Goal: Task Accomplishment & Management: Manage account settings

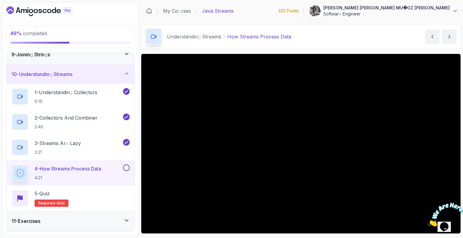
click at [456, 12] on icon at bounding box center [455, 11] width 6 height 6
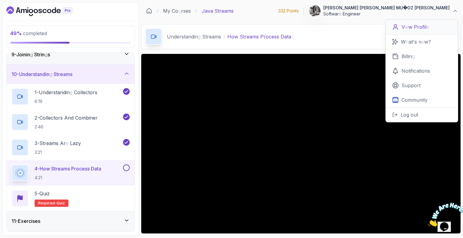
click at [421, 26] on readpronunciation-span "Profil" at bounding box center [420, 27] width 12 height 6
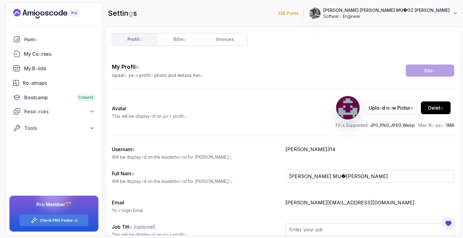
type input "Software Engineer"
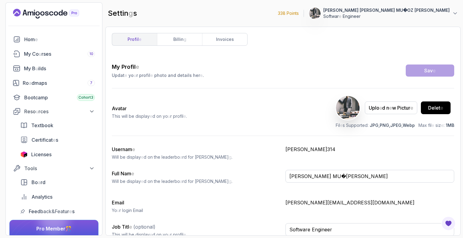
scroll to position [7, 0]
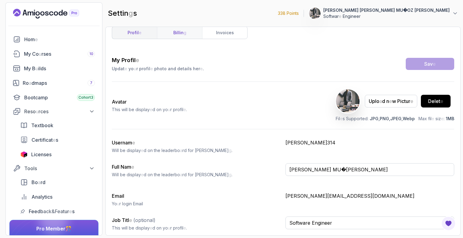
click at [187, 34] on link "billin g" at bounding box center [179, 33] width 45 height 12
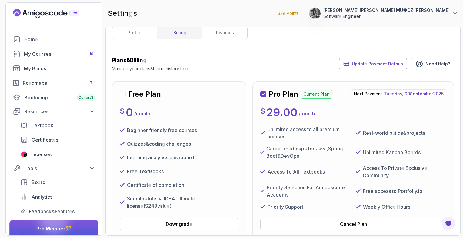
click at [280, 66] on div "Plans & Billin g Manag e yo u r plans & billin g history her e Updat e Payment …" at bounding box center [283, 64] width 342 height 16
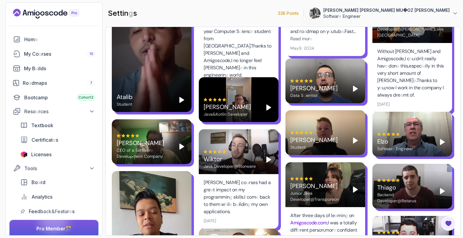
scroll to position [915, 0]
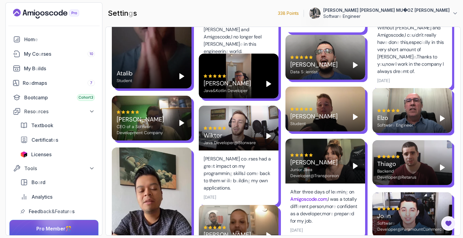
click at [461, 188] on section "338 Points 1 [PERSON_NAME] MU � OZ [PERSON_NAME] Softwar e Engineer Hom e My Co…" at bounding box center [231, 119] width 463 height 238
click at [458, 60] on div "profil e billin g invoices Plans & Billin g Manag e yo u r plans & billin g his…" at bounding box center [282, 131] width 355 height 209
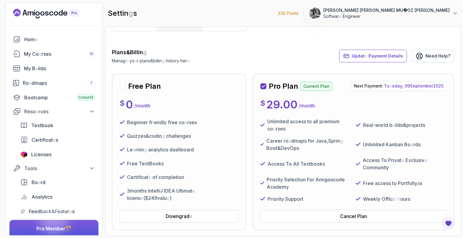
scroll to position [0, 0]
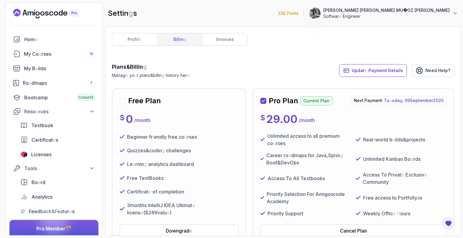
click at [342, 117] on div "$ 29.00 / month" at bounding box center [353, 119] width 186 height 12
click at [365, 121] on div "$ 29.00 / month" at bounding box center [353, 119] width 186 height 12
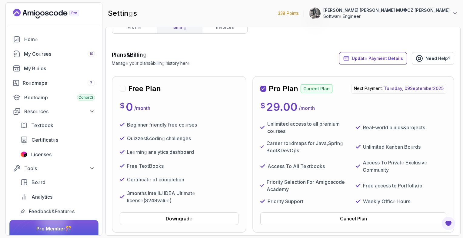
scroll to position [24, 0]
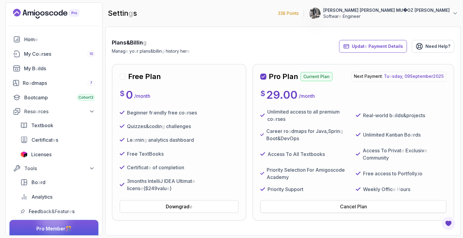
click at [336, 206] on button "Cancel Plan" at bounding box center [353, 206] width 186 height 13
